Goal: Task Accomplishment & Management: Manage account settings

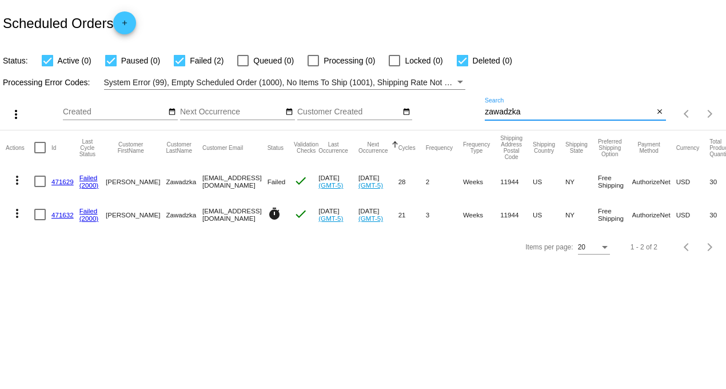
drag, startPoint x: 528, startPoint y: 111, endPoint x: 401, endPoint y: 100, distance: 127.4
click at [431, 107] on div "more_vert Aug Jan Feb Mar [DATE]" at bounding box center [363, 110] width 726 height 41
type input "oriana"
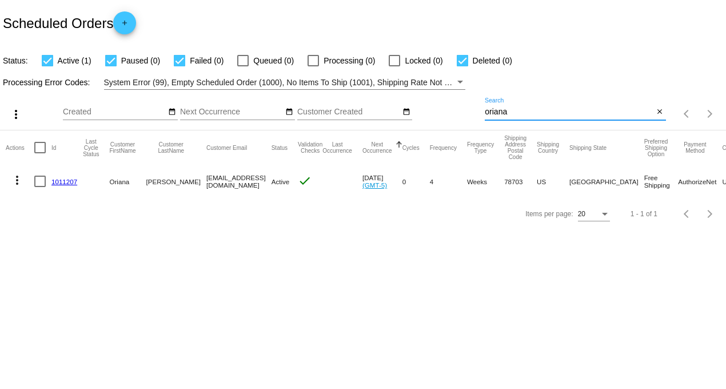
click at [61, 181] on link "1011207" at bounding box center [64, 181] width 26 height 7
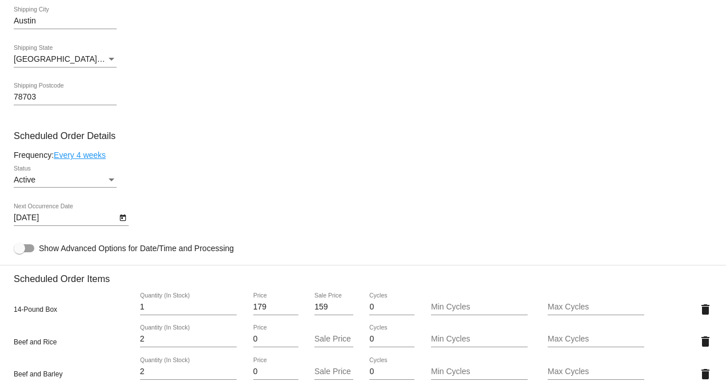
scroll to position [507, 0]
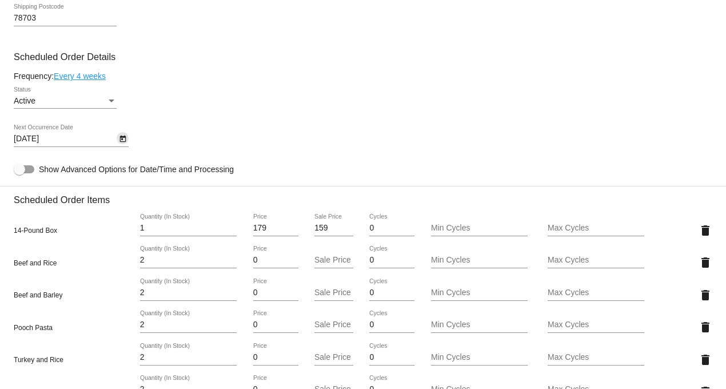
click at [122, 143] on icon "Open calendar" at bounding box center [123, 139] width 8 height 14
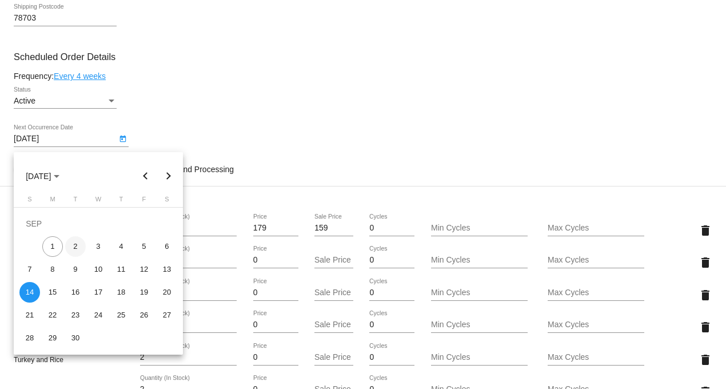
click at [75, 241] on div "2" at bounding box center [75, 246] width 21 height 21
type input "[DATE]"
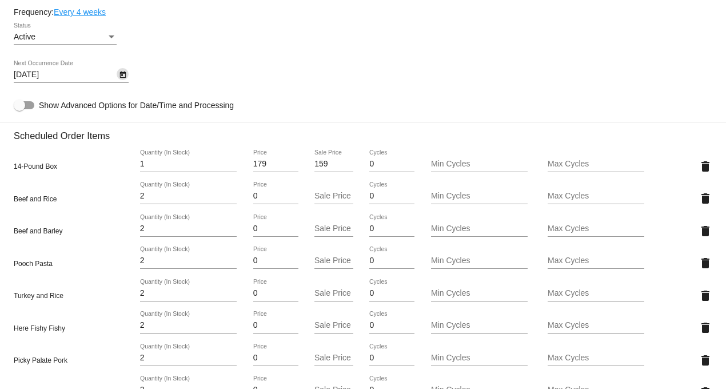
scroll to position [762, 0]
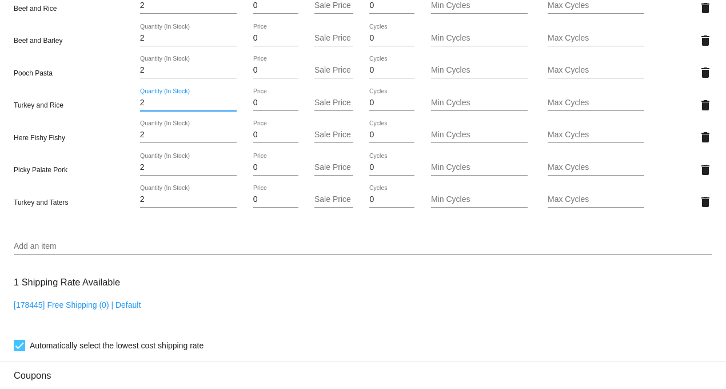
drag, startPoint x: 153, startPoint y: 109, endPoint x: 102, endPoint y: 106, distance: 50.9
click at [81, 105] on div "Turkey and Rice 2 Quantity (In Stock) 0 Price Sale Price 0 Cycles Min Cycles Ma…" at bounding box center [363, 105] width 698 height 33
type input "3"
drag, startPoint x: 150, startPoint y: 173, endPoint x: 99, endPoint y: 172, distance: 50.9
click at [102, 172] on mat-card "Customer 7009002: [PERSON_NAME] [EMAIL_ADDRESS][DOMAIN_NAME] Customer Shipping …" at bounding box center [363, 62] width 726 height 1368
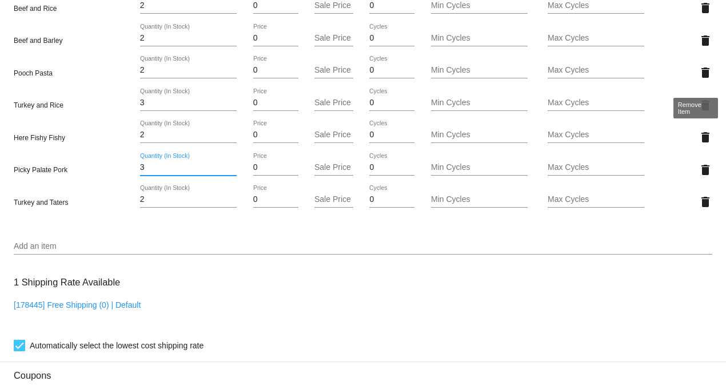
type input "3"
click at [695, 77] on mat-card "Customer 7009002: [PERSON_NAME] [EMAIL_ADDRESS][DOMAIN_NAME] Customer Shipping …" at bounding box center [363, 62] width 726 height 1368
click at [698, 77] on mat-icon "delete" at bounding box center [705, 73] width 14 height 14
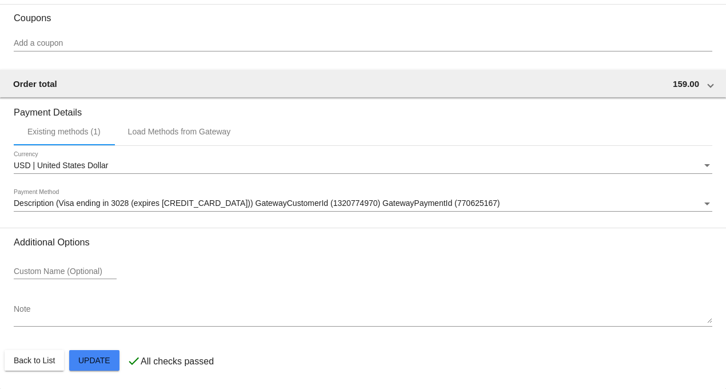
scroll to position [1095, 0]
click at [27, 317] on textarea "Note" at bounding box center [363, 314] width 698 height 18
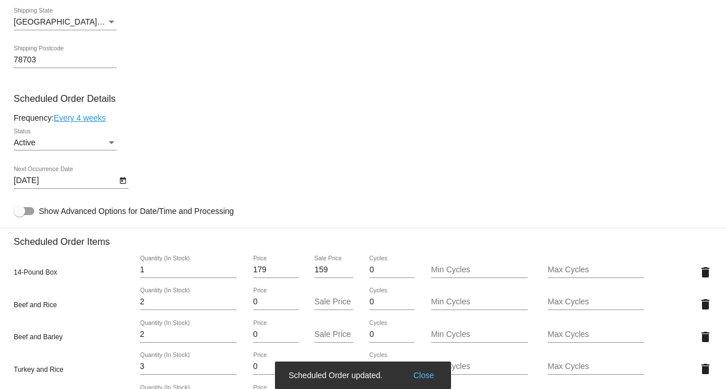
scroll to position [460, 0]
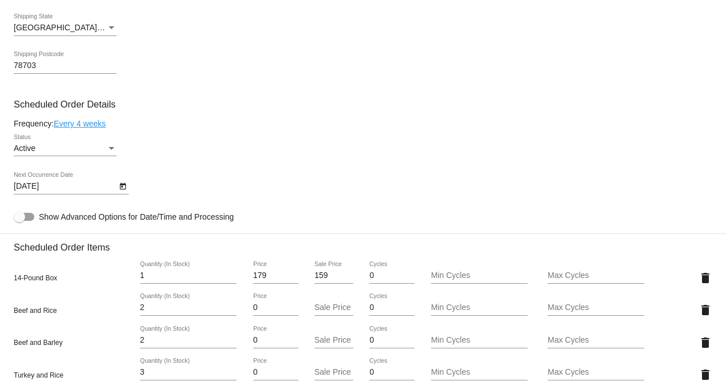
type textarea "Resend this order at the Intro special pricing and then resume schedule for 4 w…"
drag, startPoint x: 330, startPoint y: 282, endPoint x: 288, endPoint y: 281, distance: 42.3
click at [288, 281] on div "14-Pound Box 1 Quantity (In Stock) 179 Price 159 Sale Price 0 Cycles Min Cycles…" at bounding box center [363, 277] width 698 height 33
type input "79"
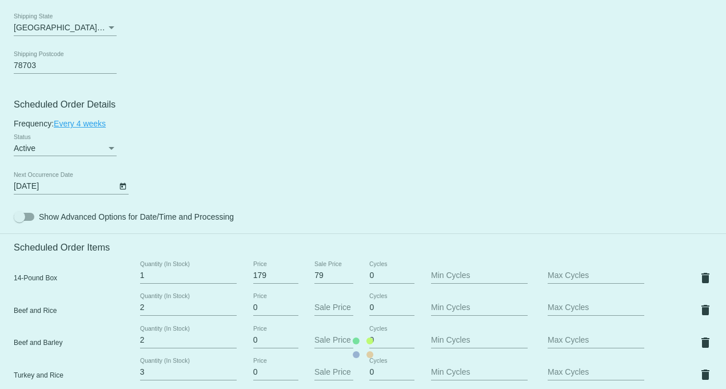
click at [440, 157] on mat-card "Customer 7009002: [PERSON_NAME] [EMAIL_ADDRESS][DOMAIN_NAME] Customer Shipping …" at bounding box center [363, 347] width 726 height 1336
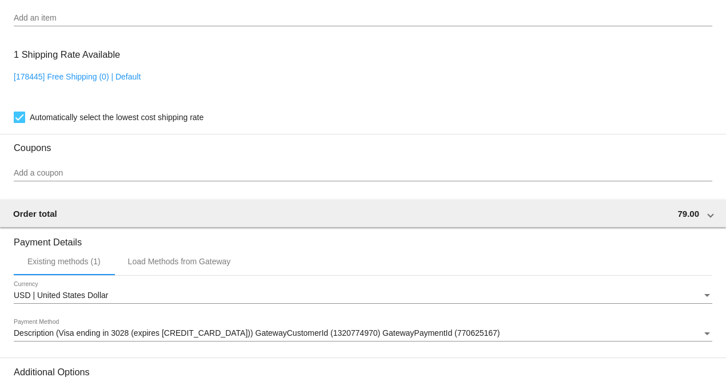
scroll to position [1095, 0]
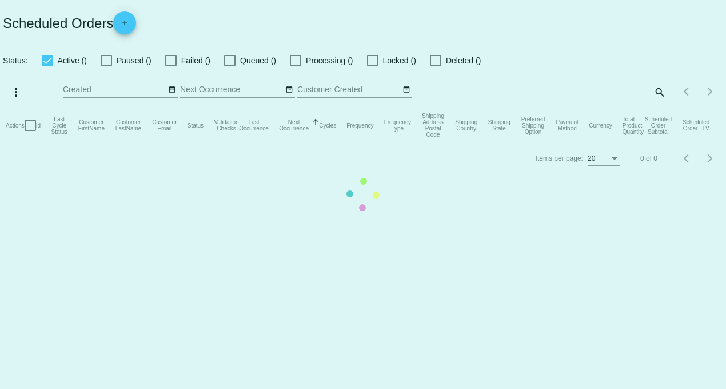
checkbox input "true"
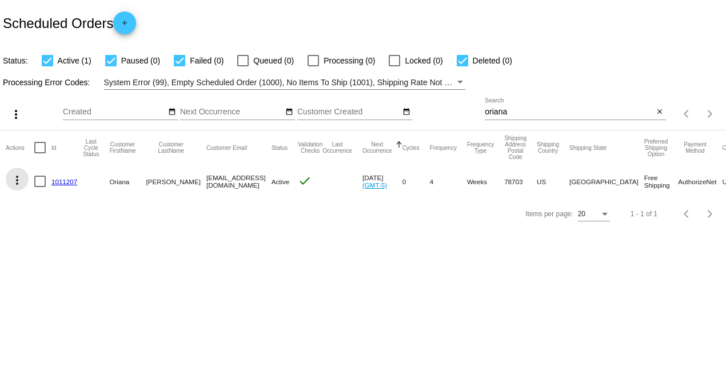
click at [15, 180] on mat-icon "more_vert" at bounding box center [17, 180] width 14 height 14
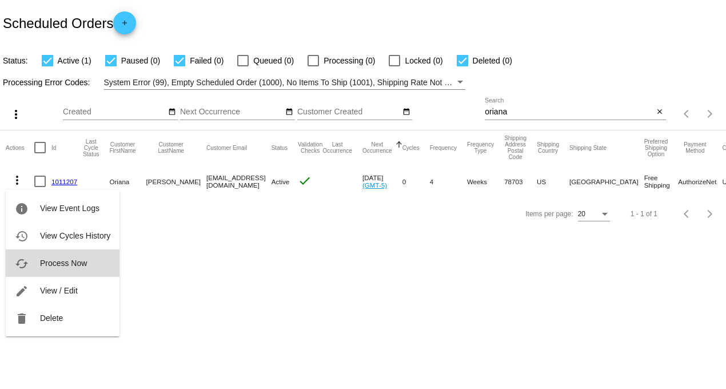
click at [78, 262] on span "Process Now" at bounding box center [63, 262] width 47 height 9
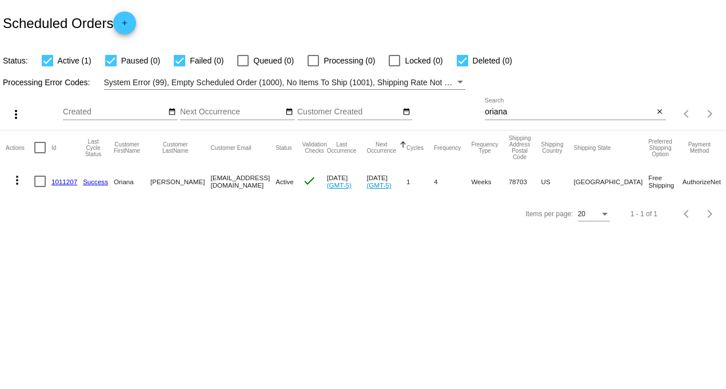
click at [62, 182] on link "1011207" at bounding box center [64, 181] width 26 height 7
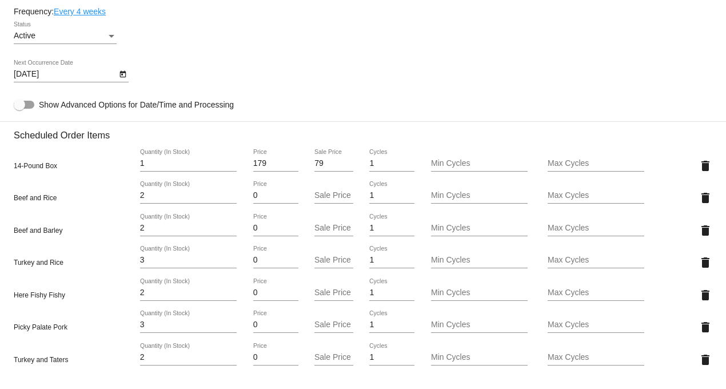
scroll to position [698, 0]
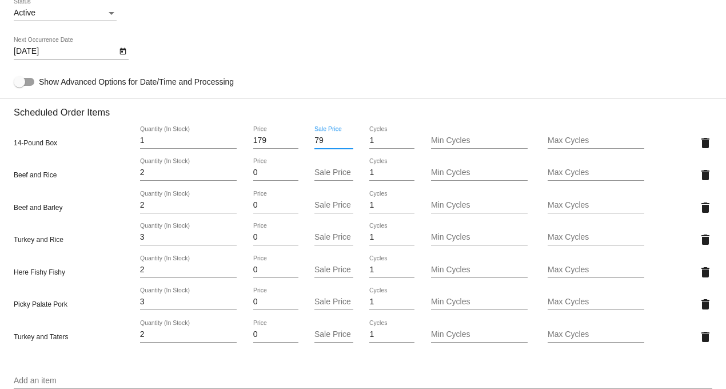
drag, startPoint x: 323, startPoint y: 149, endPoint x: 282, endPoint y: 145, distance: 42.0
click at [282, 145] on div "14-Pound Box 1 Quantity (In Stock) 179 Price 79 Sale Price 1 Cycles Min Cycles …" at bounding box center [363, 142] width 698 height 33
type input "159"
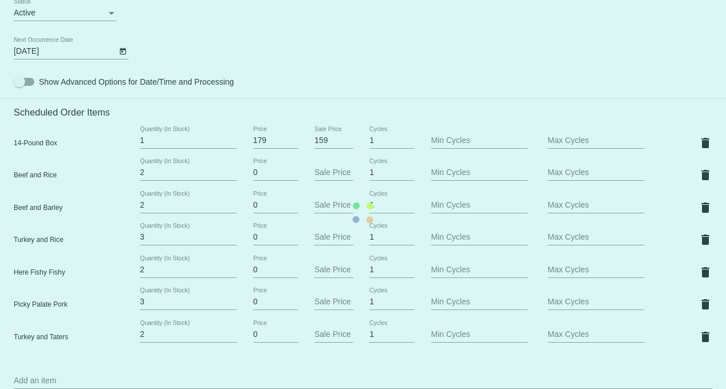
click at [300, 73] on mat-card "Customer 7009002: [PERSON_NAME] [EMAIL_ADDRESS][DOMAIN_NAME] Customer Shipping …" at bounding box center [363, 212] width 726 height 1336
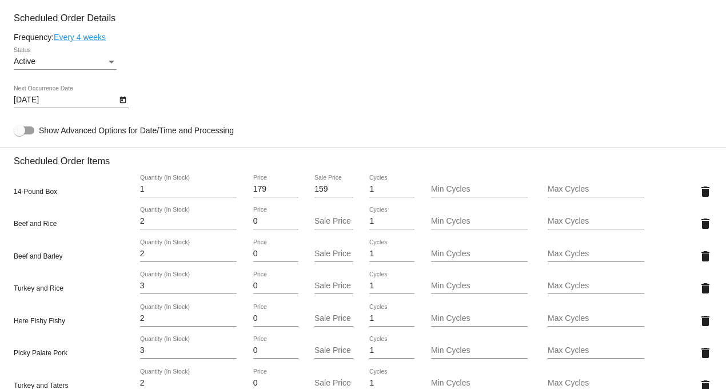
scroll to position [571, 0]
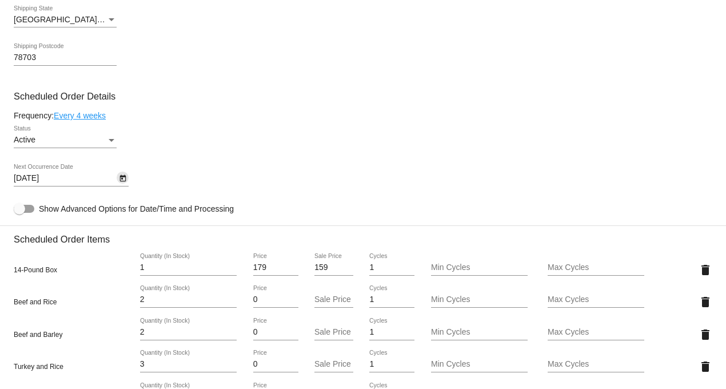
click at [121, 183] on icon "Open calendar" at bounding box center [123, 178] width 8 height 14
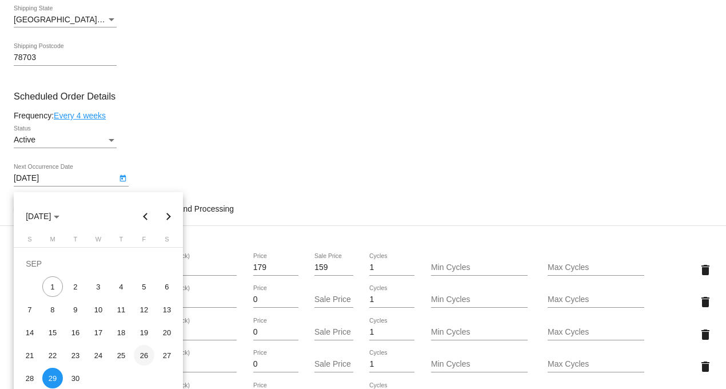
click at [146, 351] on div "26" at bounding box center [144, 355] width 21 height 21
type input "9/26/2025"
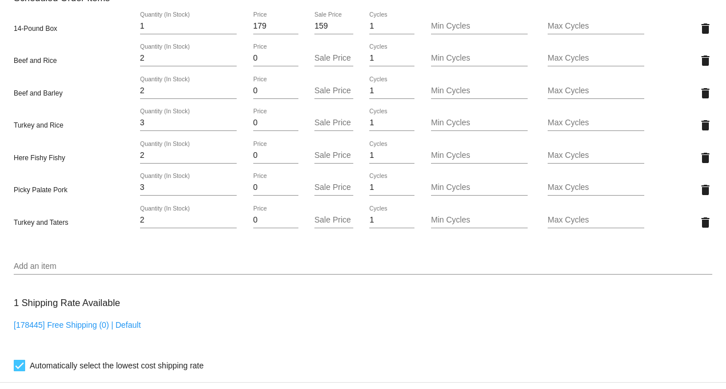
scroll to position [825, 0]
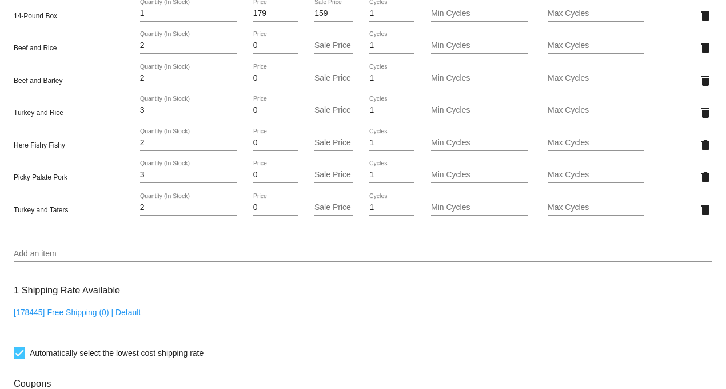
click at [54, 258] on input "Add an item" at bounding box center [363, 253] width 698 height 9
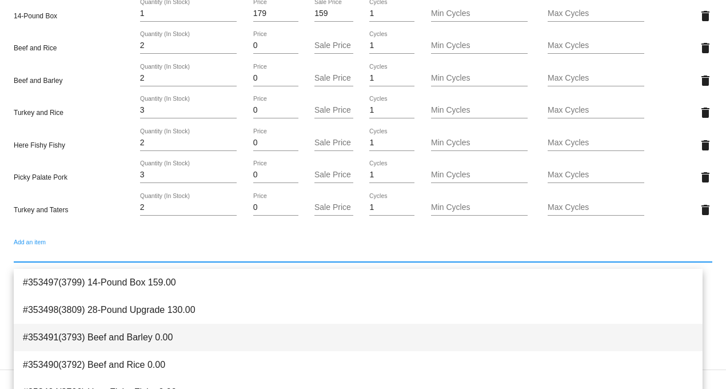
scroll to position [155, 0]
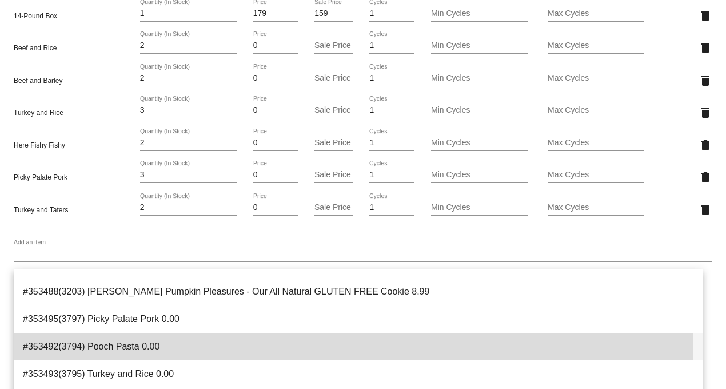
click at [121, 349] on span "#353492(3794) Pooch Pasta 0.00" at bounding box center [358, 346] width 670 height 27
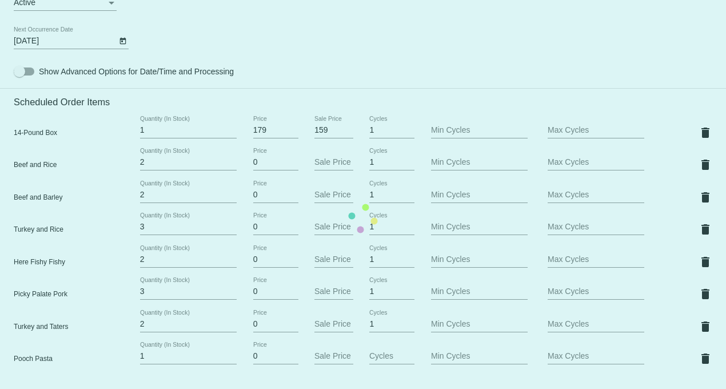
scroll to position [698, 0]
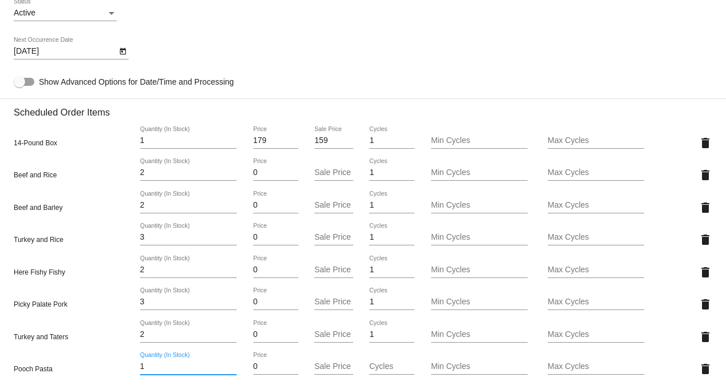
drag, startPoint x: 147, startPoint y: 371, endPoint x: 77, endPoint y: 375, distance: 71.0
click at [77, 375] on div "Pooch Pasta 1 Quantity (In Stock) 0 Price Sale Price Cycles Min Cycles Max Cycl…" at bounding box center [363, 368] width 698 height 33
type input "2"
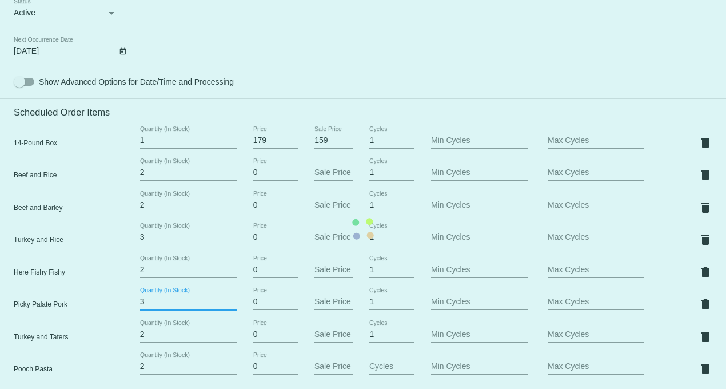
drag, startPoint x: 147, startPoint y: 309, endPoint x: 93, endPoint y: 306, distance: 54.4
click at [94, 304] on mat-card "Customer 7009002: [PERSON_NAME] [EMAIL_ADDRESS][DOMAIN_NAME] Customer Shipping …" at bounding box center [363, 228] width 726 height 1368
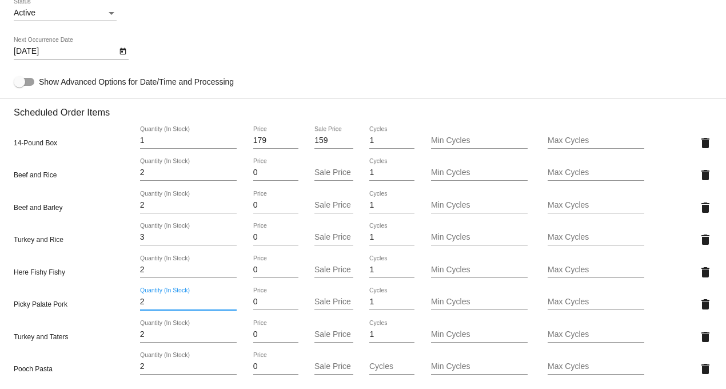
type input "2"
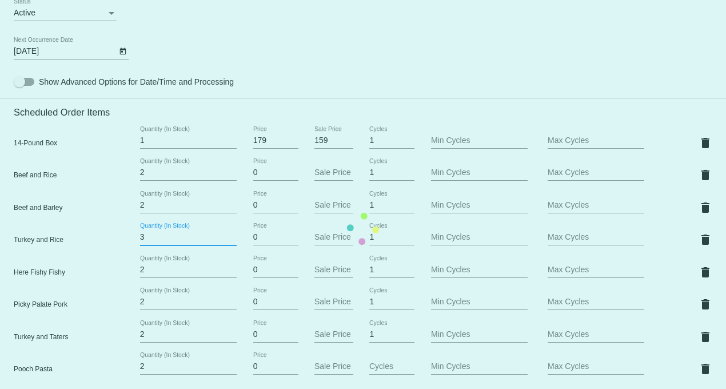
drag, startPoint x: 151, startPoint y: 242, endPoint x: 103, endPoint y: 240, distance: 48.6
click at [103, 240] on mat-card "Customer 7009002: [PERSON_NAME] [EMAIL_ADDRESS][DOMAIN_NAME] Customer Shipping …" at bounding box center [363, 228] width 726 height 1368
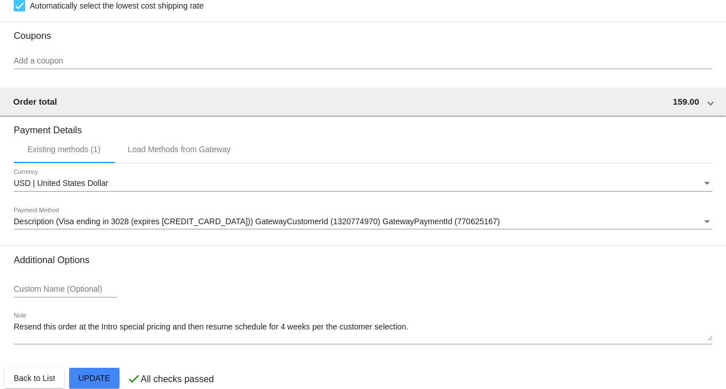
scroll to position [1206, 0]
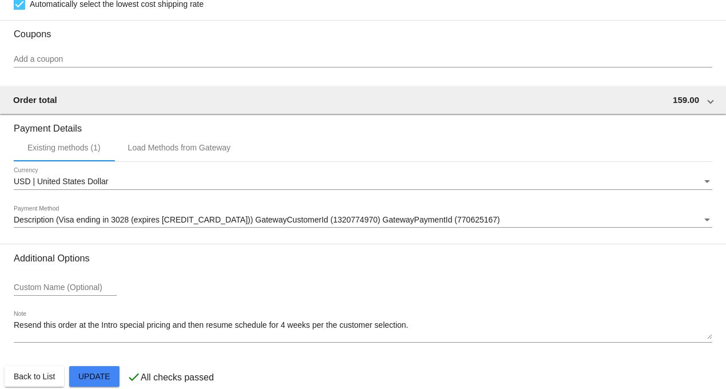
type input "2"
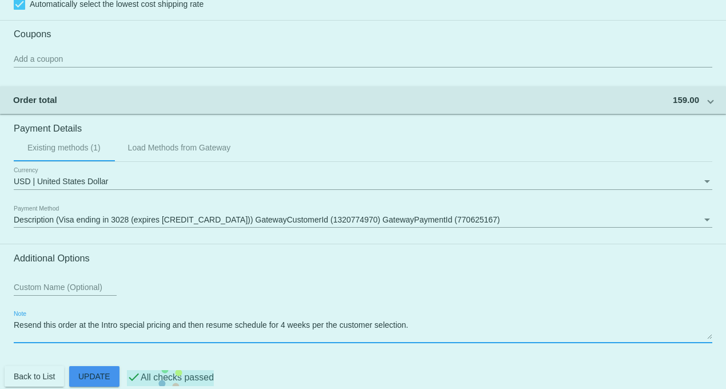
drag, startPoint x: 389, startPoint y: 336, endPoint x: -33, endPoint y: 338, distance: 421.7
click at [0, 338] on html "arrow_back Scheduled Order #1011207 Active more_vert Last Processing Cycle ID: …" at bounding box center [363, 194] width 726 height 389
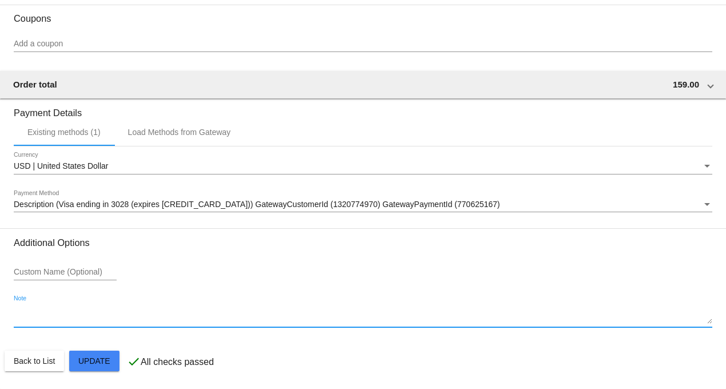
scroll to position [1231, 0]
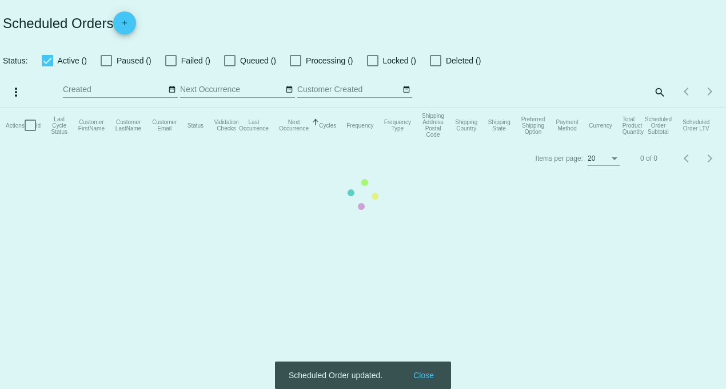
checkbox input "true"
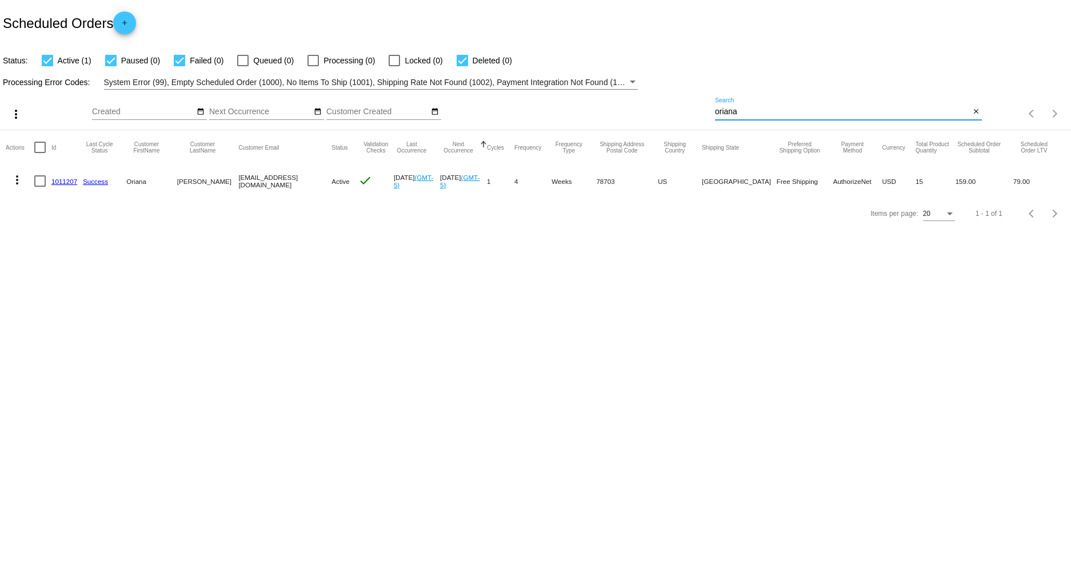
drag, startPoint x: 749, startPoint y: 111, endPoint x: 634, endPoint y: 115, distance: 114.4
click at [637, 115] on div "more_vert Sep Jan Feb Mar Apr 1" at bounding box center [535, 110] width 1071 height 41
type input "tamar"
click at [64, 181] on link "386646" at bounding box center [62, 181] width 22 height 7
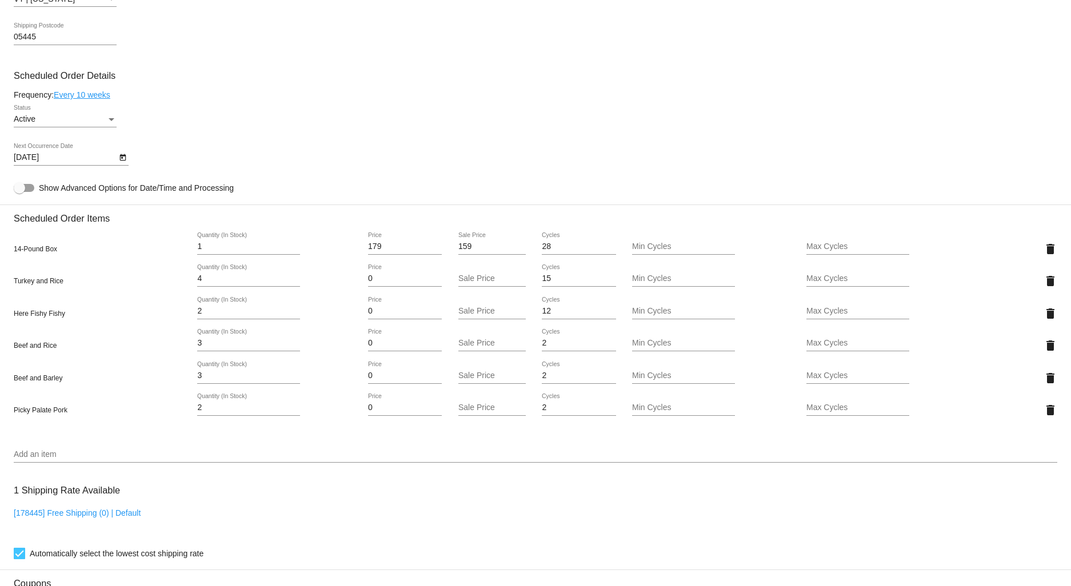
scroll to position [635, 0]
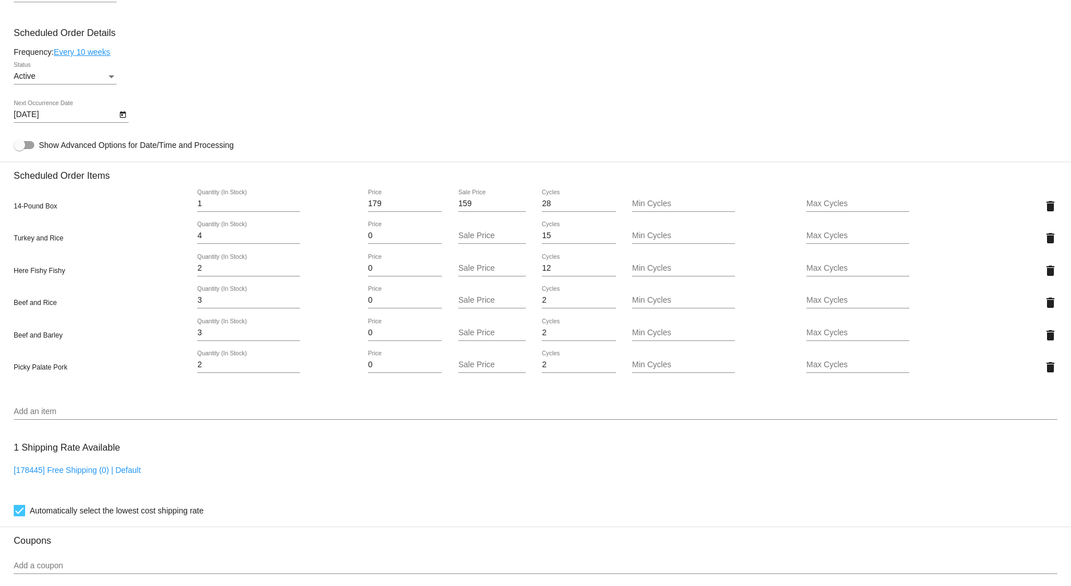
click at [124, 120] on icon "Open calendar" at bounding box center [123, 115] width 8 height 14
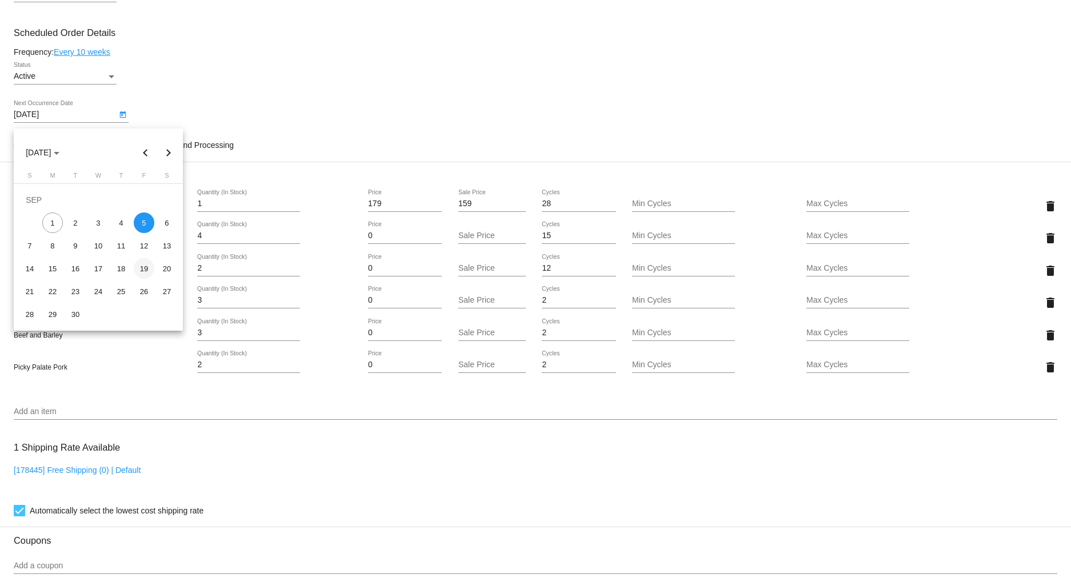
click at [149, 269] on div "19" at bounding box center [144, 268] width 21 height 21
type input "9/19/2025"
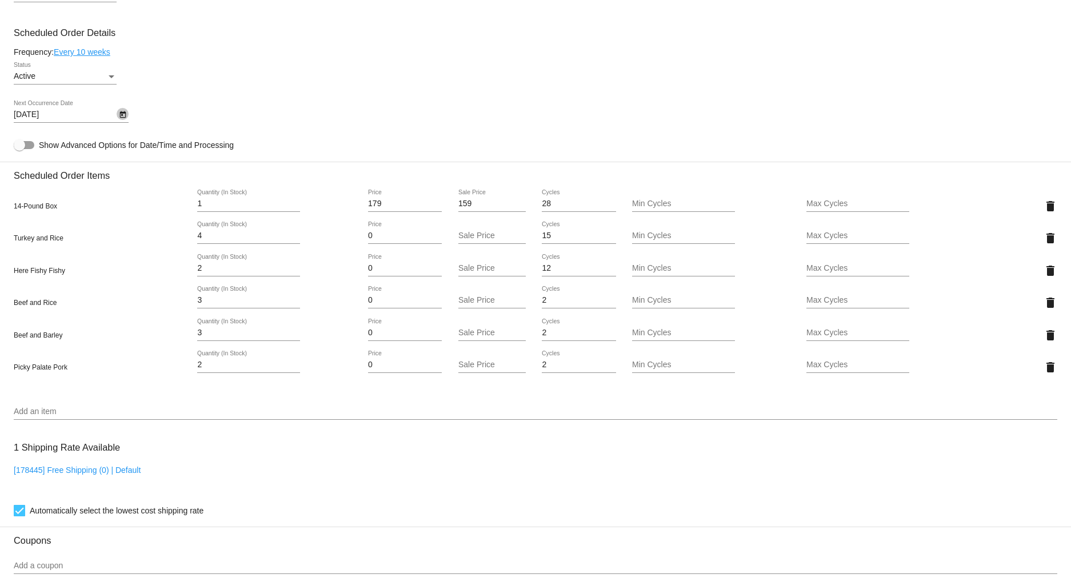
click at [123, 122] on icon "Open calendar" at bounding box center [123, 115] width 8 height 14
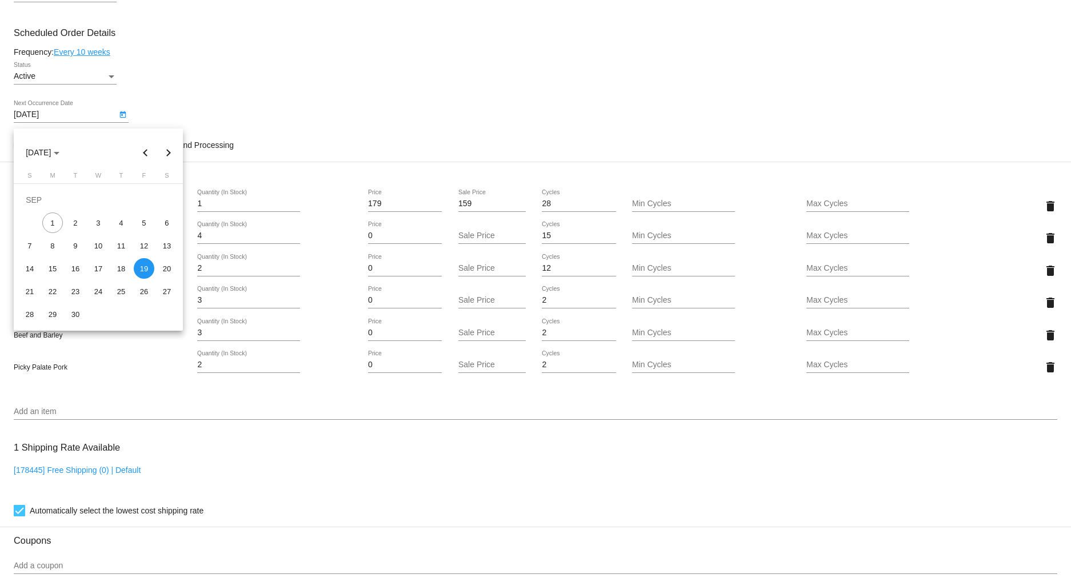
click at [150, 270] on div "19" at bounding box center [144, 268] width 21 height 21
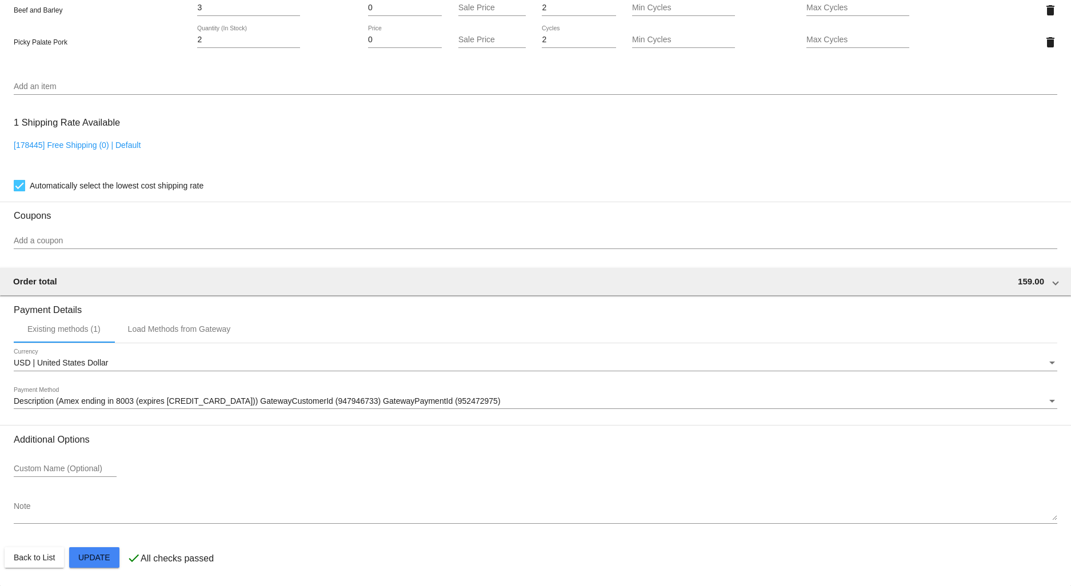
scroll to position [968, 0]
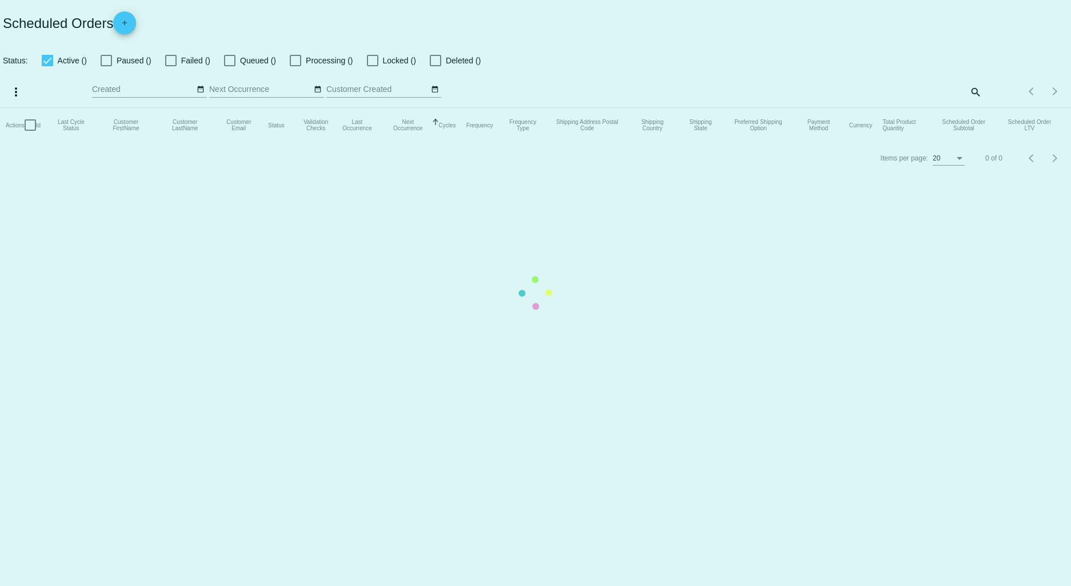
checkbox input "true"
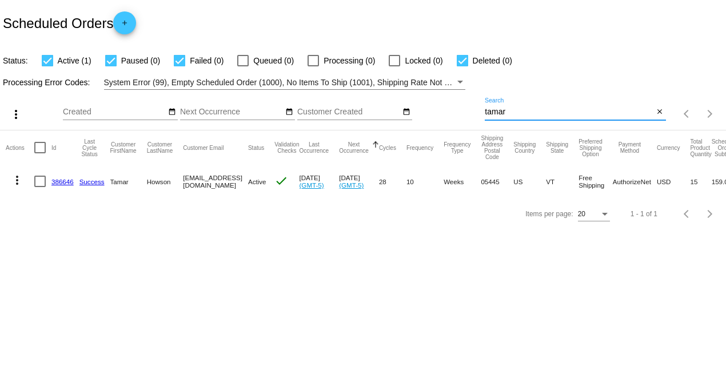
drag, startPoint x: 516, startPoint y: 111, endPoint x: 442, endPoint y: 111, distance: 74.3
click at [442, 111] on div "more_vert Sep Jan Feb Mar Apr 1" at bounding box center [363, 110] width 726 height 41
type input "cherry"
click at [56, 182] on link "369783" at bounding box center [62, 181] width 22 height 7
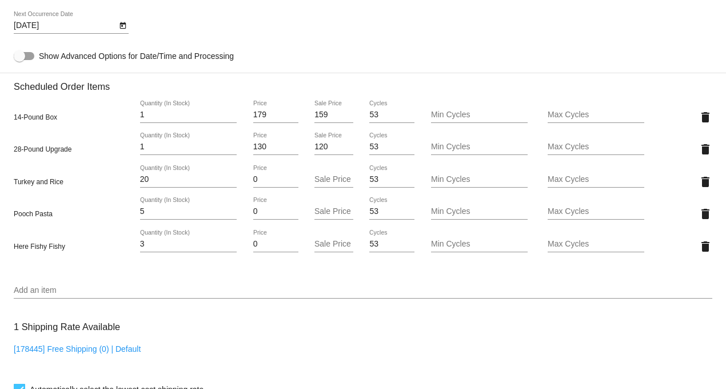
scroll to position [825, 0]
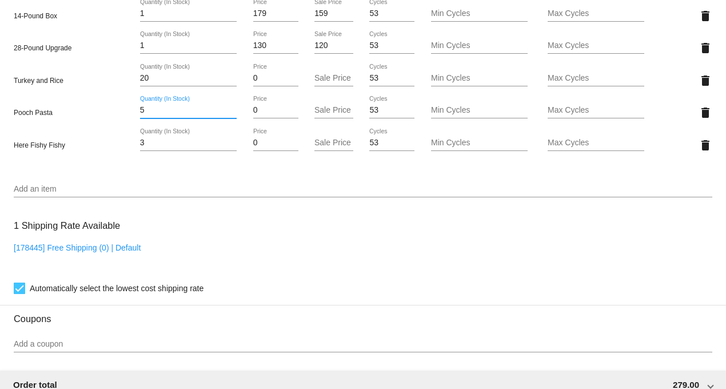
drag, startPoint x: 152, startPoint y: 117, endPoint x: 110, endPoint y: 113, distance: 42.5
click at [110, 113] on div "Pooch Pasta 5 Quantity (In Stock) 0 Price Sale Price 53 Cycles Min Cycles Max C…" at bounding box center [363, 112] width 698 height 33
type input "3"
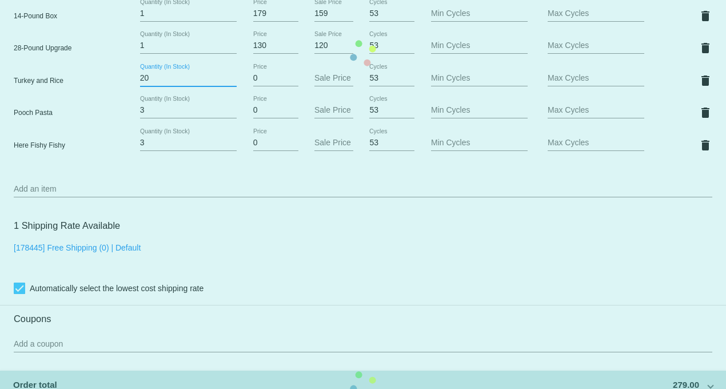
drag, startPoint x: 153, startPoint y: 82, endPoint x: 134, endPoint y: 81, distance: 18.9
click at [134, 81] on mat-card "Customer 1226465: Page Cherry sheltie2129@gmail.com Customer Shipping Enter Shi…" at bounding box center [363, 53] width 726 height 1272
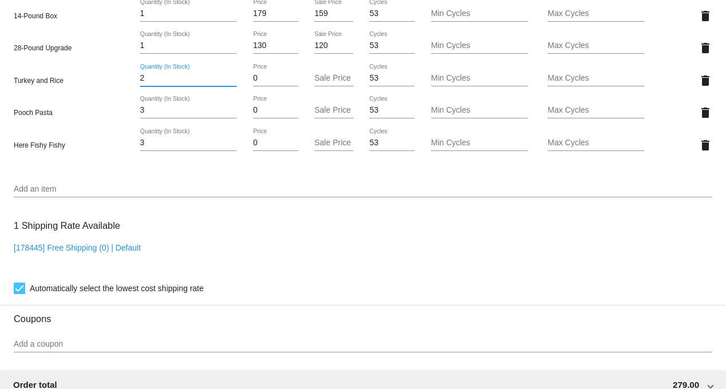
type input "22"
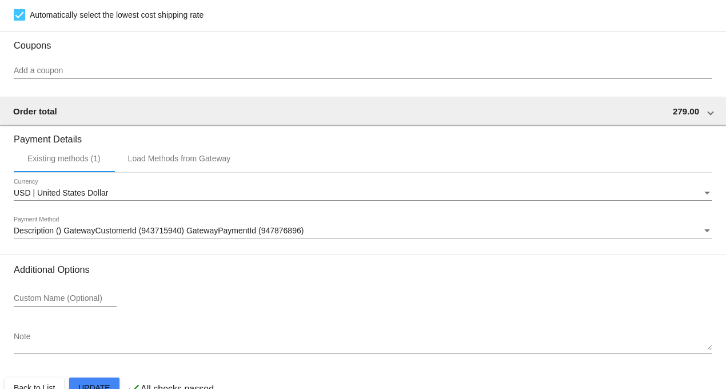
scroll to position [1134, 0]
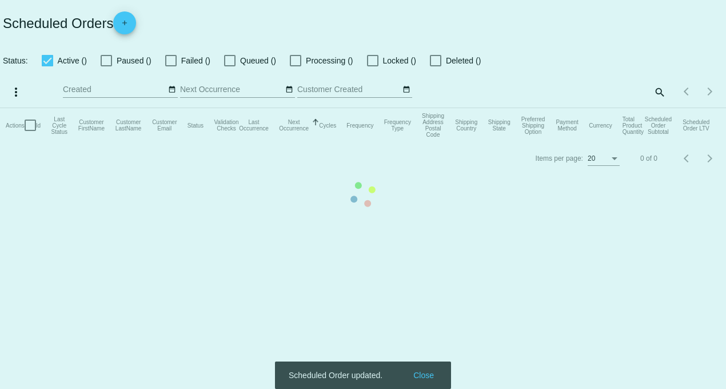
checkbox input "true"
